Goal: Information Seeking & Learning: Find specific fact

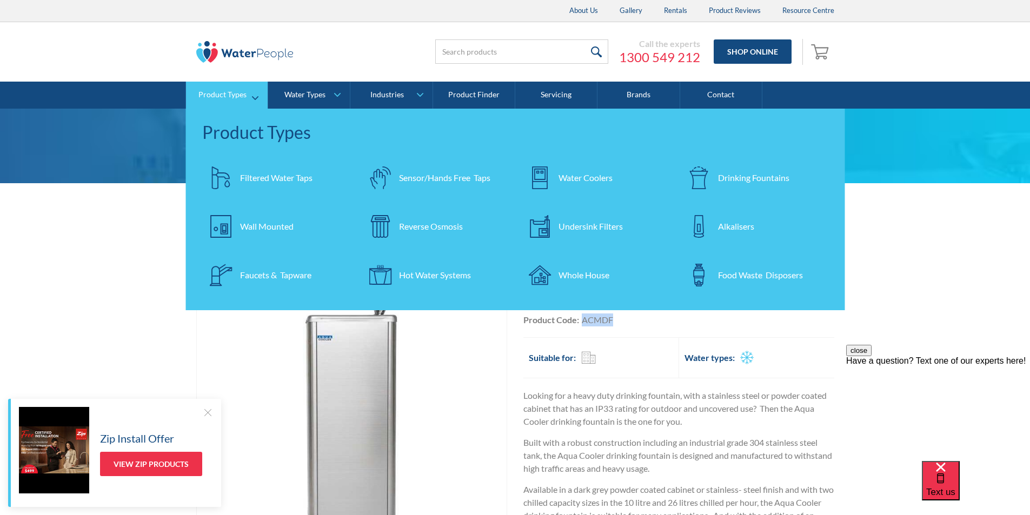
click at [272, 176] on div "Filtered Water Taps" at bounding box center [276, 177] width 72 height 13
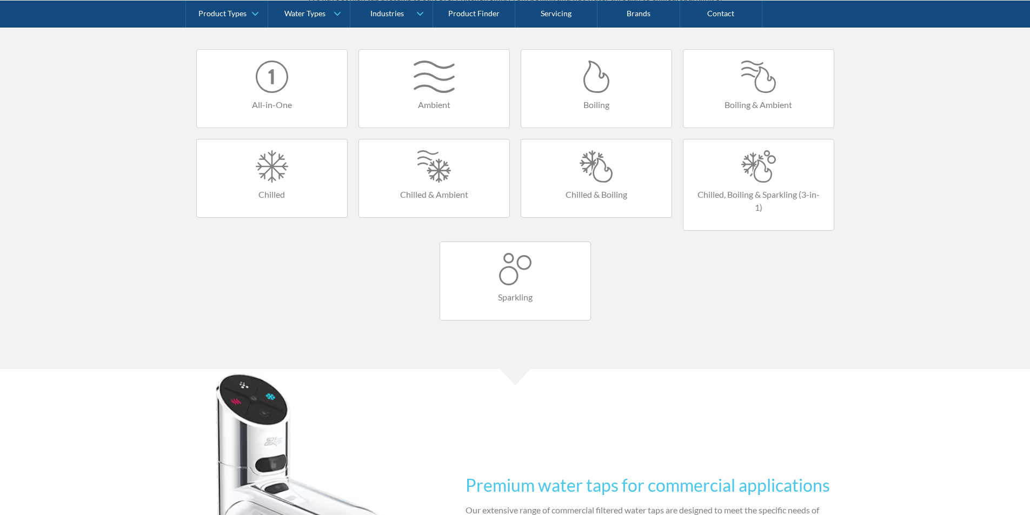
click at [602, 176] on div at bounding box center [596, 166] width 129 height 32
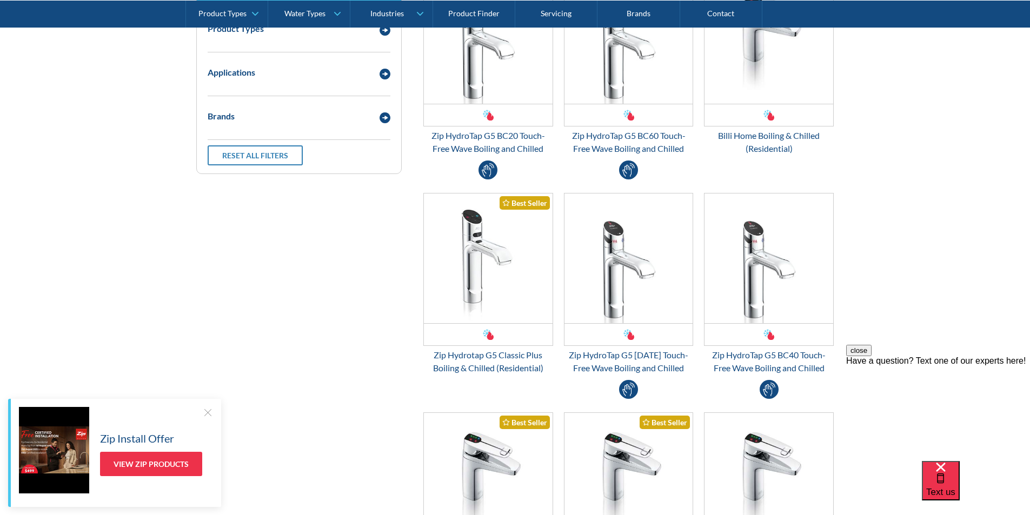
scroll to position [108, 0]
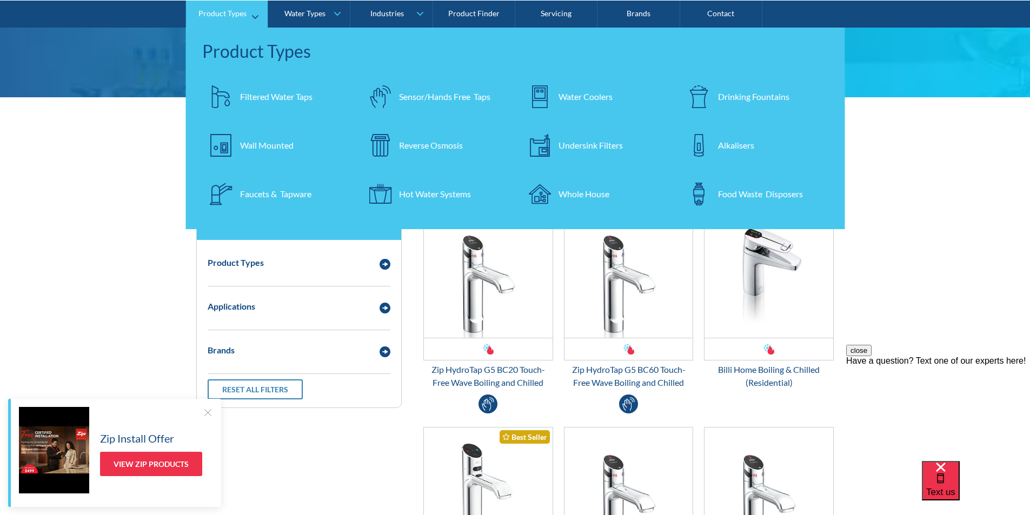
click at [269, 95] on div "Filtered Water Taps" at bounding box center [276, 96] width 72 height 13
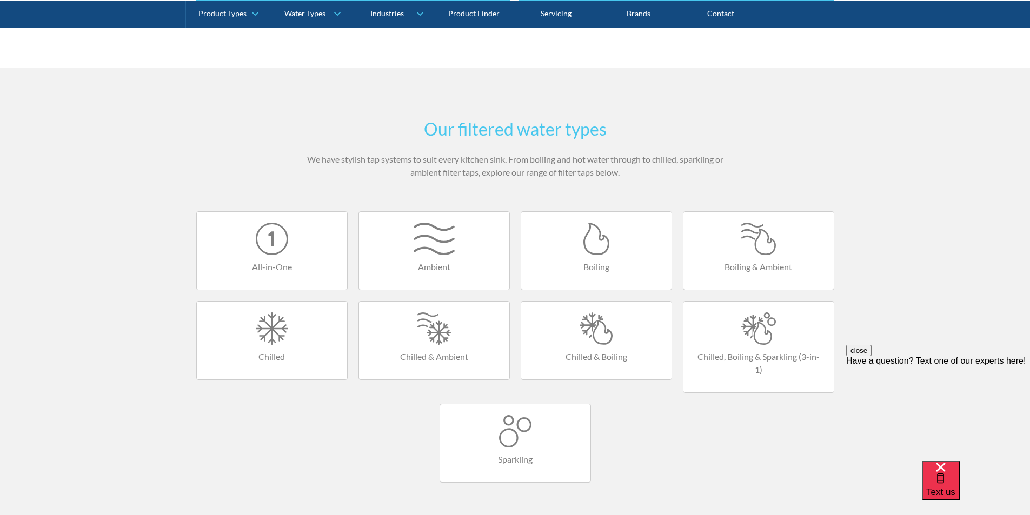
click at [748, 335] on div at bounding box center [758, 329] width 129 height 32
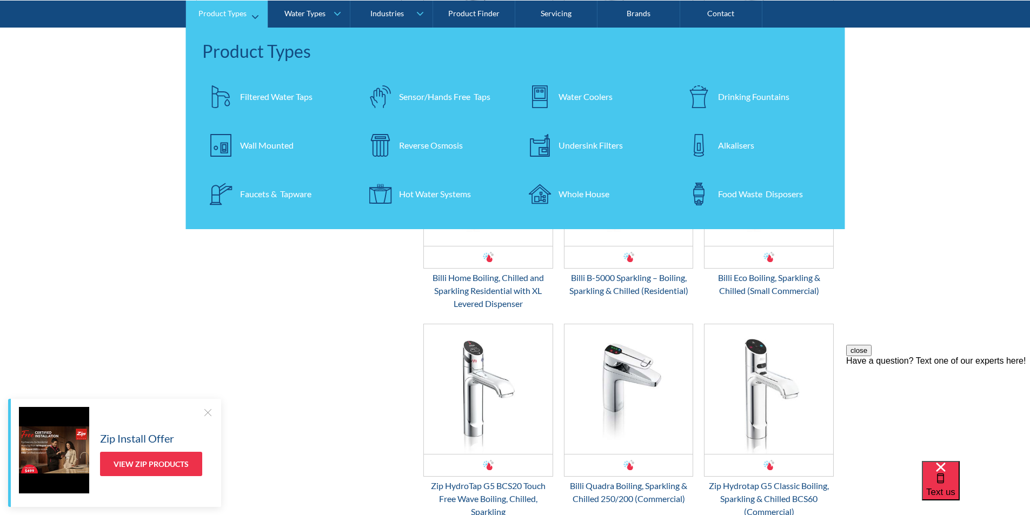
click at [263, 99] on div "Filtered Water Taps" at bounding box center [276, 96] width 72 height 13
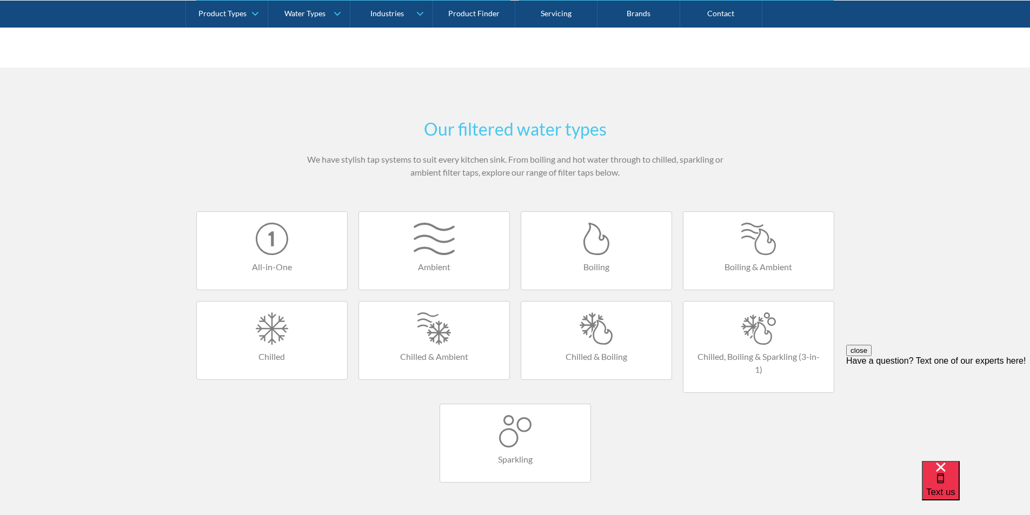
click at [594, 327] on div at bounding box center [596, 329] width 129 height 32
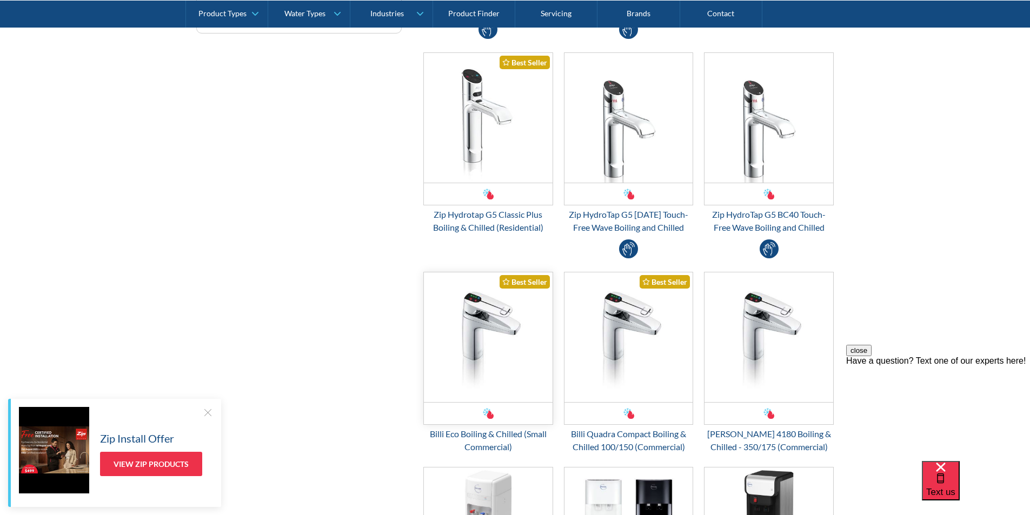
scroll to position [487, 0]
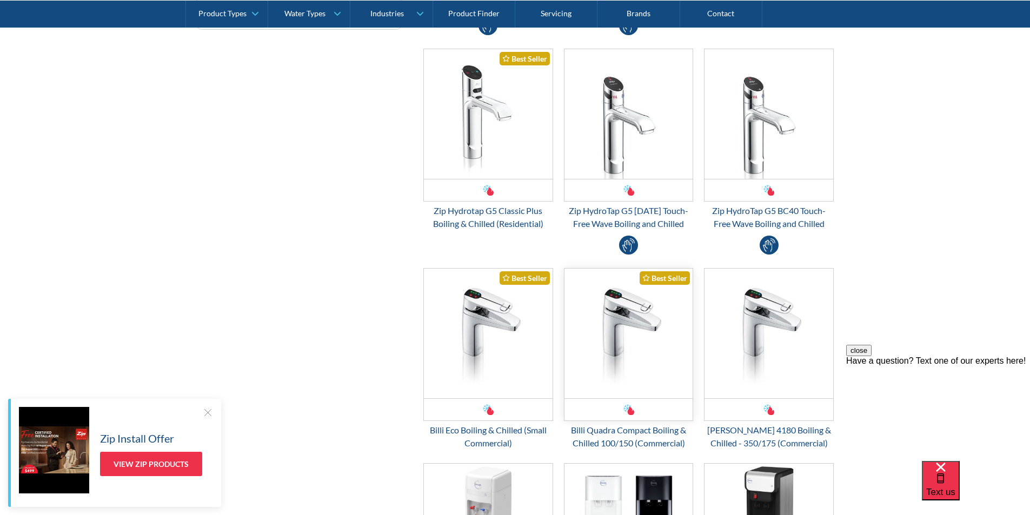
click at [622, 340] on img "Email Form 3" at bounding box center [629, 334] width 129 height 130
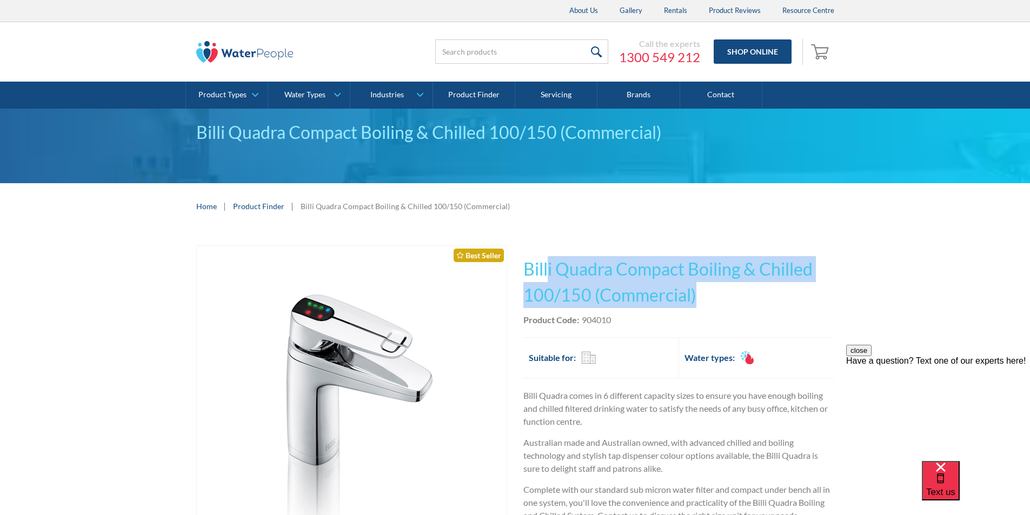
drag, startPoint x: 700, startPoint y: 296, endPoint x: 577, endPoint y: 283, distance: 123.4
click at [548, 262] on h1 "Billi Quadra Compact Boiling & Chilled 100/150 (Commercial)" at bounding box center [679, 282] width 311 height 52
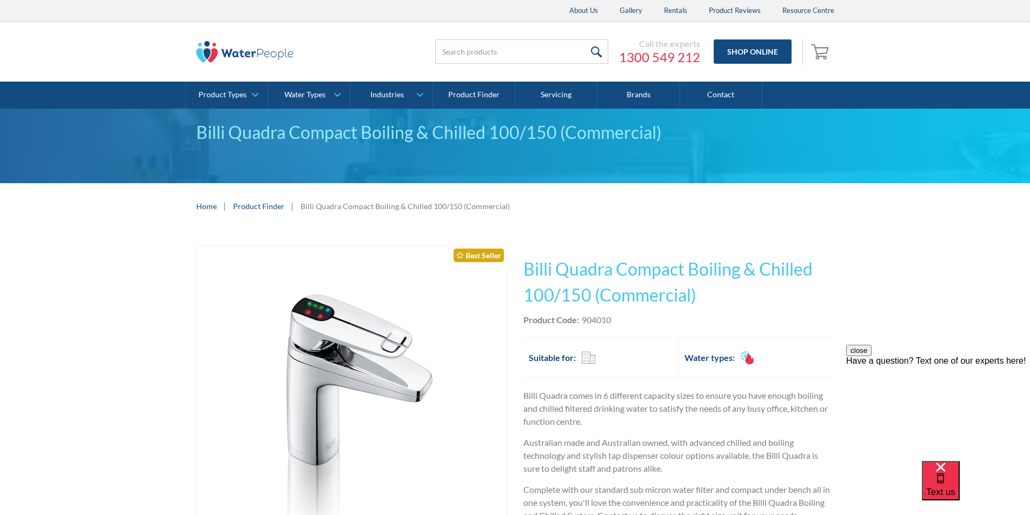
click at [622, 323] on div "Product Code: 904010" at bounding box center [679, 320] width 311 height 13
drag, startPoint x: 607, startPoint y: 317, endPoint x: 581, endPoint y: 319, distance: 26.6
click at [581, 319] on div "Product Code: 904010" at bounding box center [679, 320] width 311 height 13
copy div "904010"
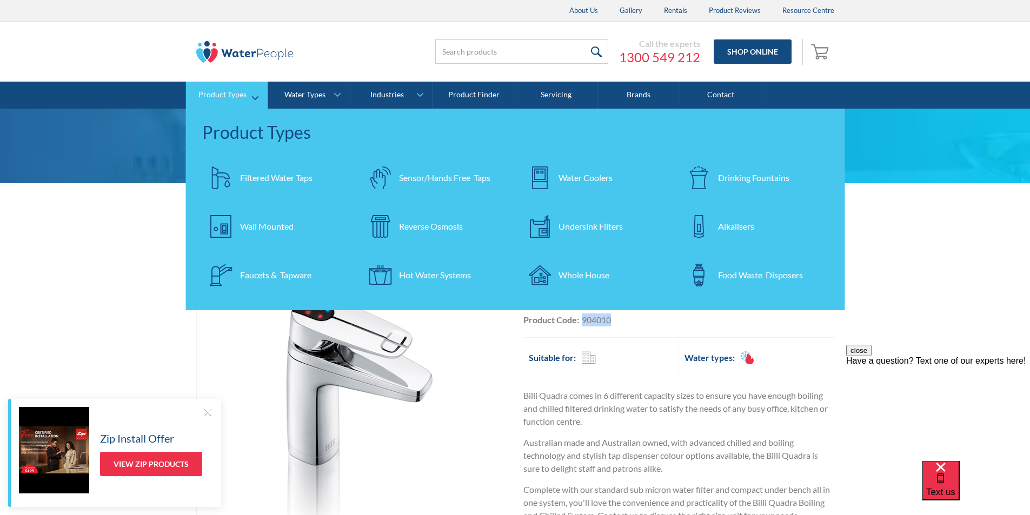
click at [268, 179] on div "Filtered Water Taps" at bounding box center [276, 177] width 72 height 13
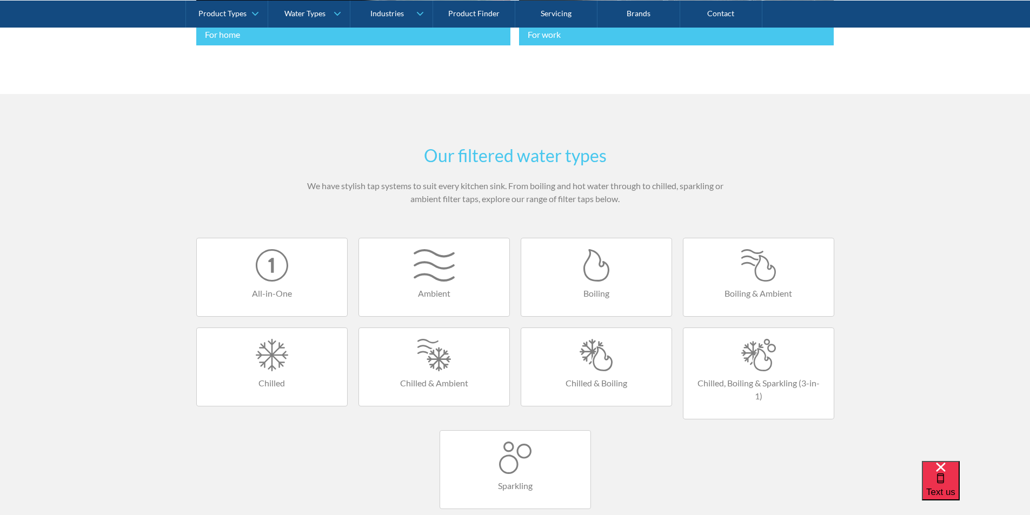
scroll to position [595, 0]
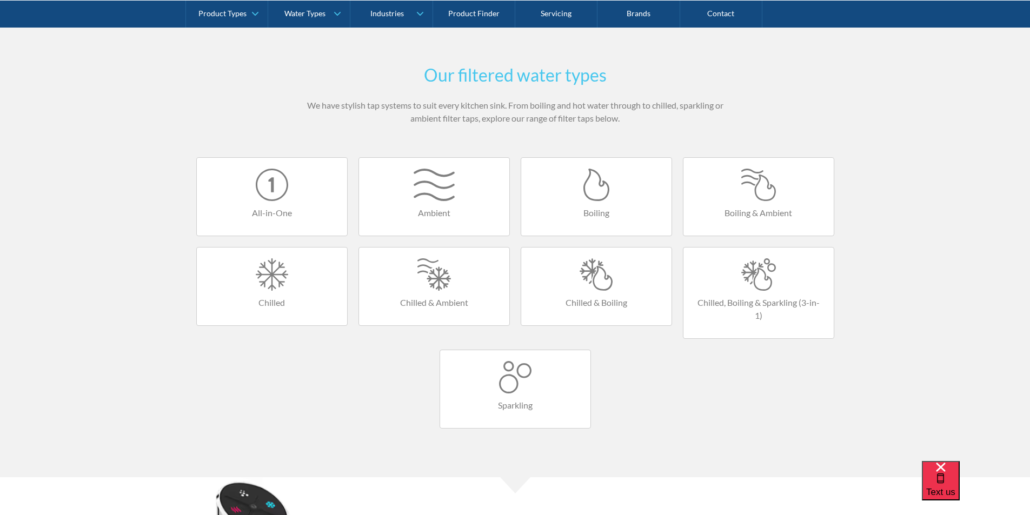
click at [595, 287] on div at bounding box center [596, 275] width 129 height 32
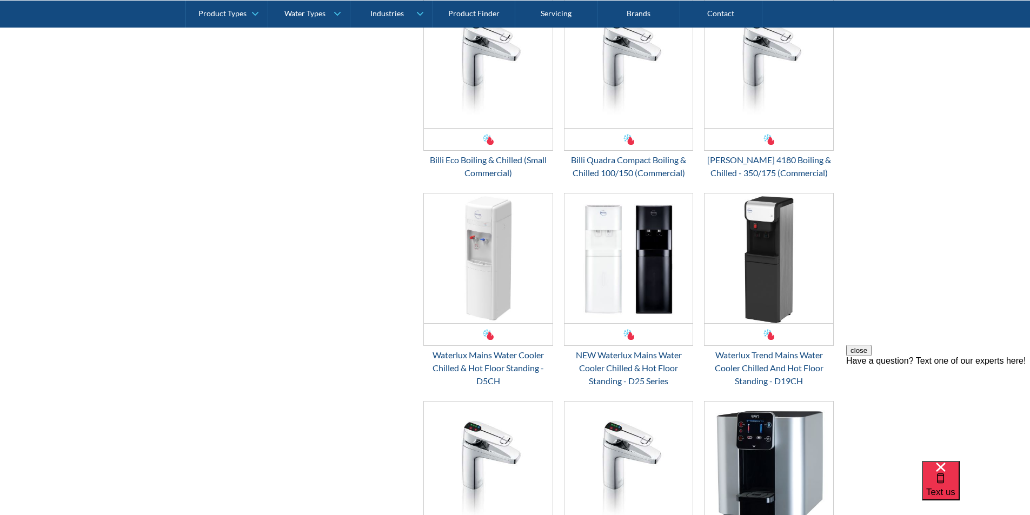
scroll to position [973, 0]
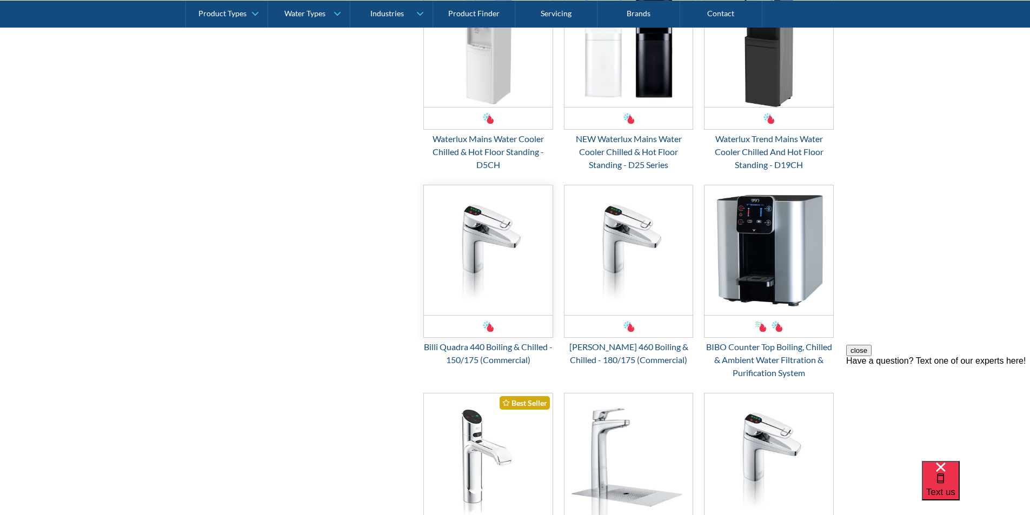
click at [476, 269] on img "Email Form 3" at bounding box center [488, 250] width 129 height 130
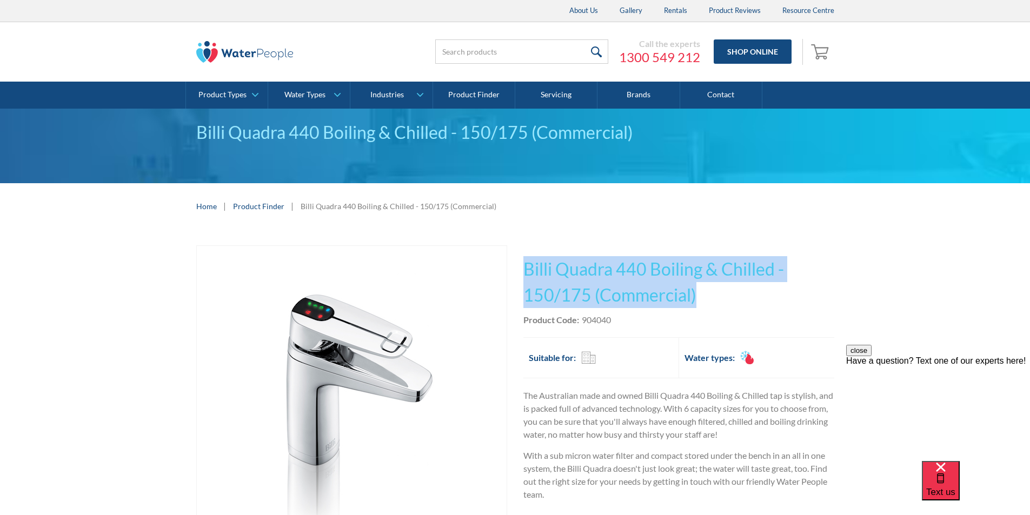
drag, startPoint x: 700, startPoint y: 293, endPoint x: 526, endPoint y: 268, distance: 176.4
click at [524, 268] on h1 "Billi Quadra 440 Boiling & Chilled - 150/175 (Commercial)" at bounding box center [679, 282] width 311 height 52
copy h1 "Billi Quadra 440 Boiling & Chilled - 150/175 (Commercial)"
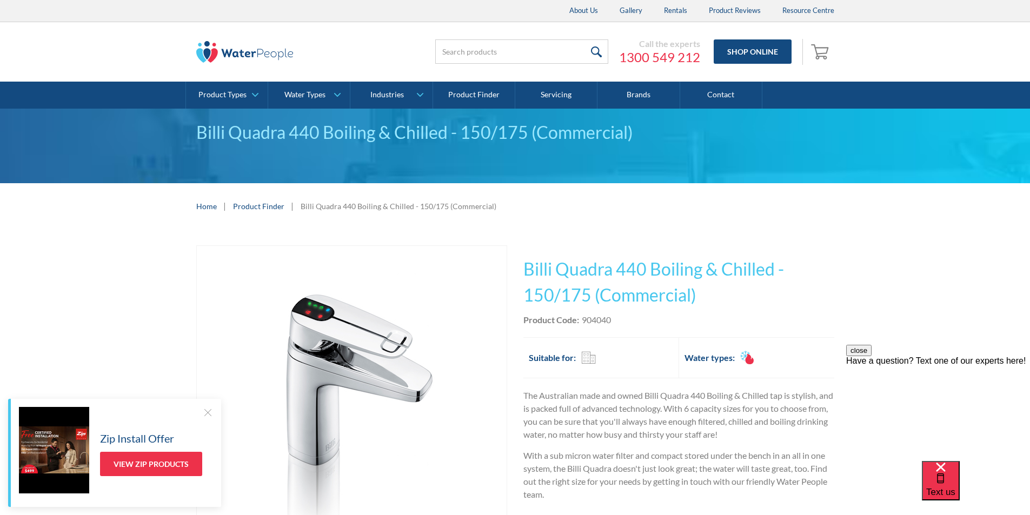
click at [628, 316] on div "Product Code: 904040" at bounding box center [679, 320] width 311 height 13
drag, startPoint x: 623, startPoint y: 320, endPoint x: 580, endPoint y: 321, distance: 43.3
click at [580, 320] on div "Product Code: 904040" at bounding box center [679, 320] width 311 height 13
copy div "904040"
